Goal: Find specific page/section: Find specific page/section

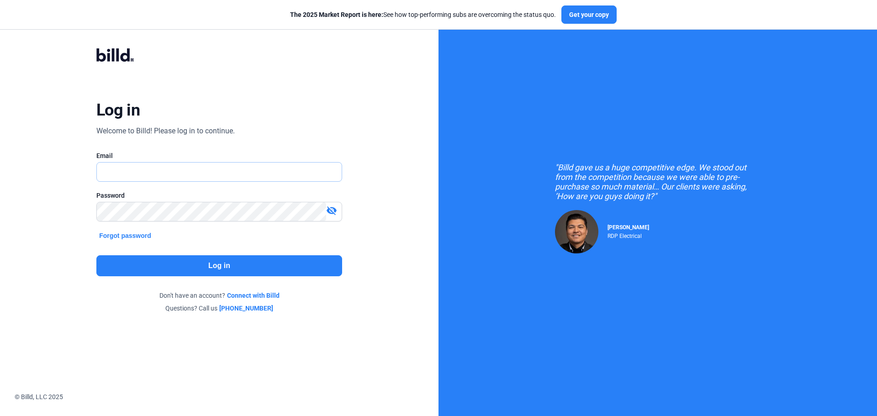
type input "[EMAIL_ADDRESS][DOMAIN_NAME]"
click at [215, 269] on button "Log in" at bounding box center [219, 265] width 246 height 21
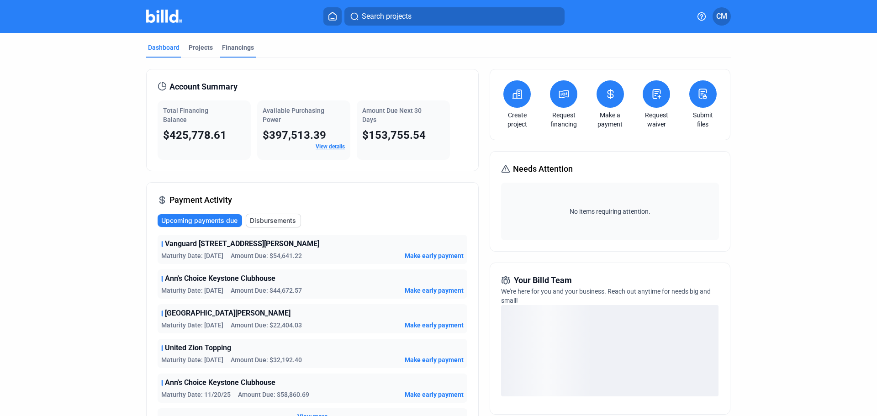
click at [248, 46] on div "Financings" at bounding box center [238, 47] width 32 height 9
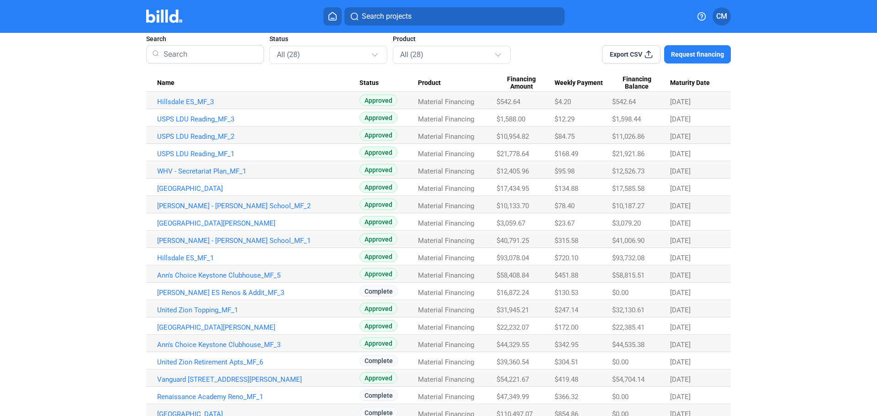
scroll to position [46, 0]
